Goal: Information Seeking & Learning: Learn about a topic

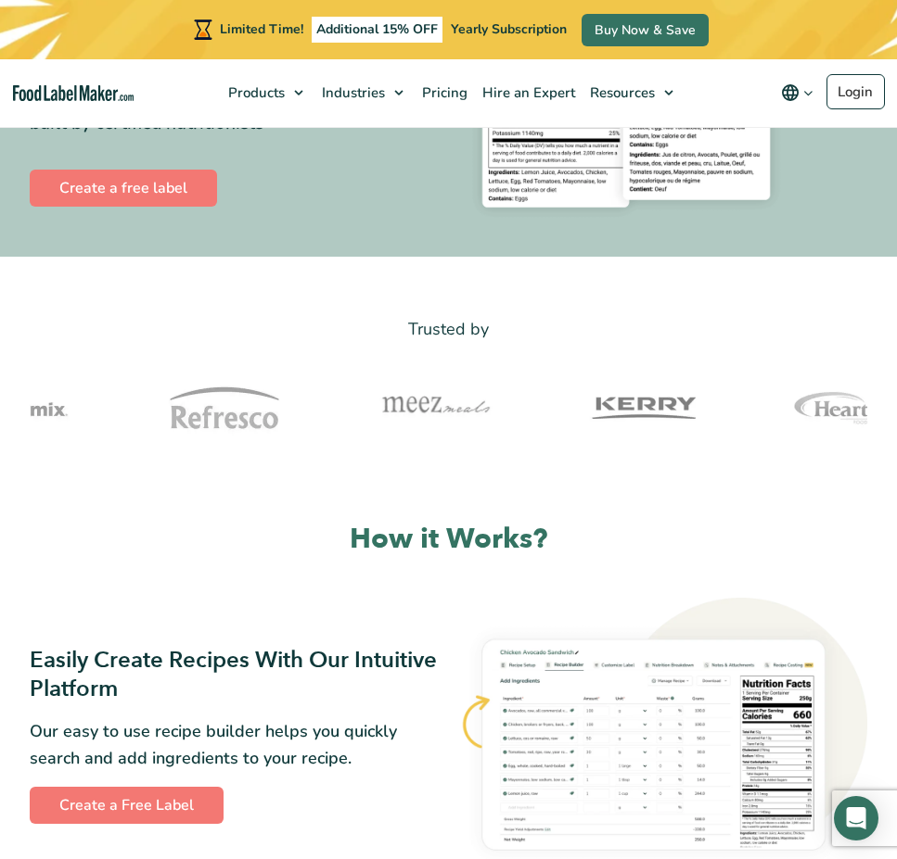
scroll to position [14, 0]
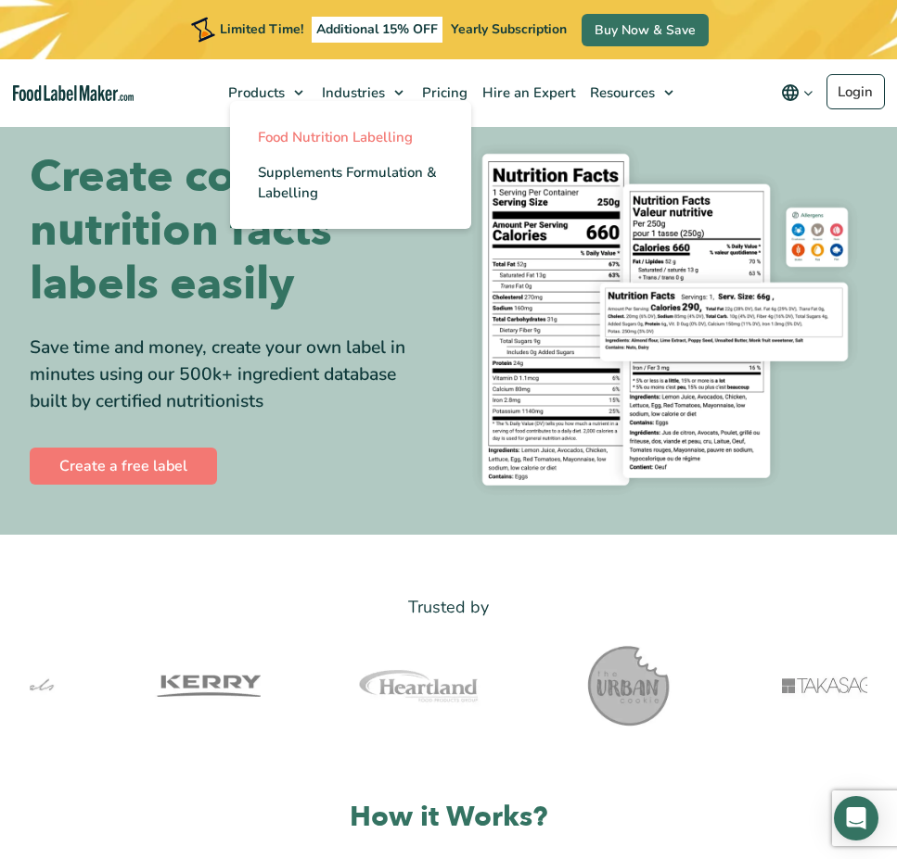
click at [317, 142] on span "Food Nutrition Labelling" at bounding box center [335, 137] width 155 height 19
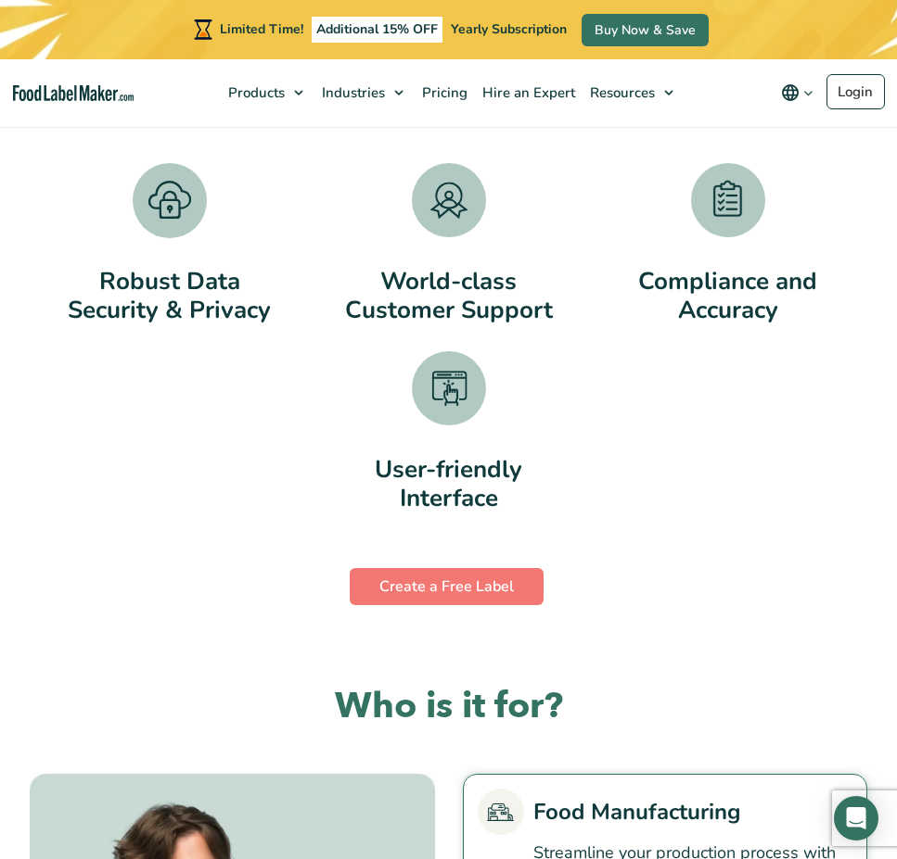
scroll to position [3178, 0]
